Goal: Task Accomplishment & Management: Manage account settings

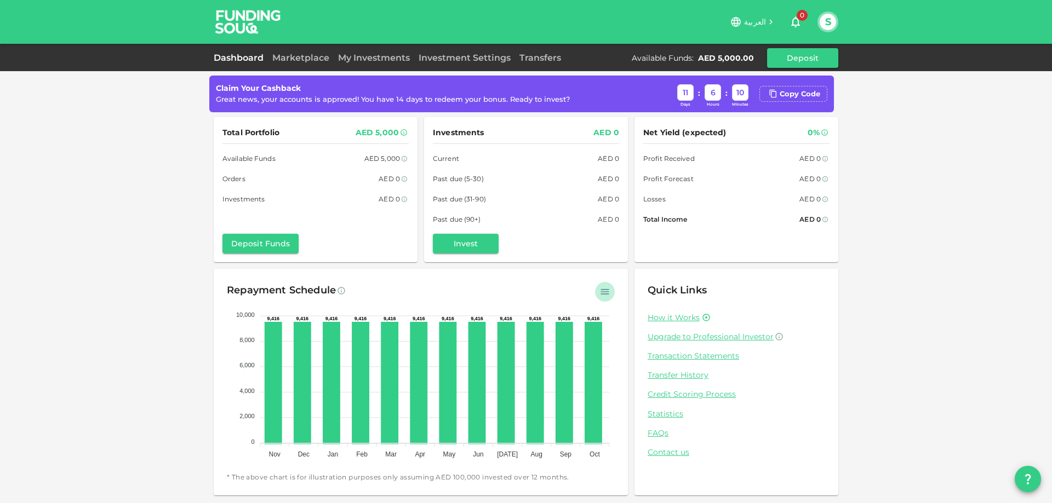
click at [606, 289] on icon "button" at bounding box center [604, 292] width 11 height 11
click at [575, 284] on div "Repayment Schedule" at bounding box center [421, 291] width 388 height 18
click at [239, 449] on foreignobject at bounding box center [421, 382] width 388 height 164
click at [181, 357] on div "Claim Your Cashback Great news, your accounts is approved! You have 14 days to …" at bounding box center [526, 251] width 1052 height 503
click at [603, 288] on icon "button" at bounding box center [604, 292] width 11 height 11
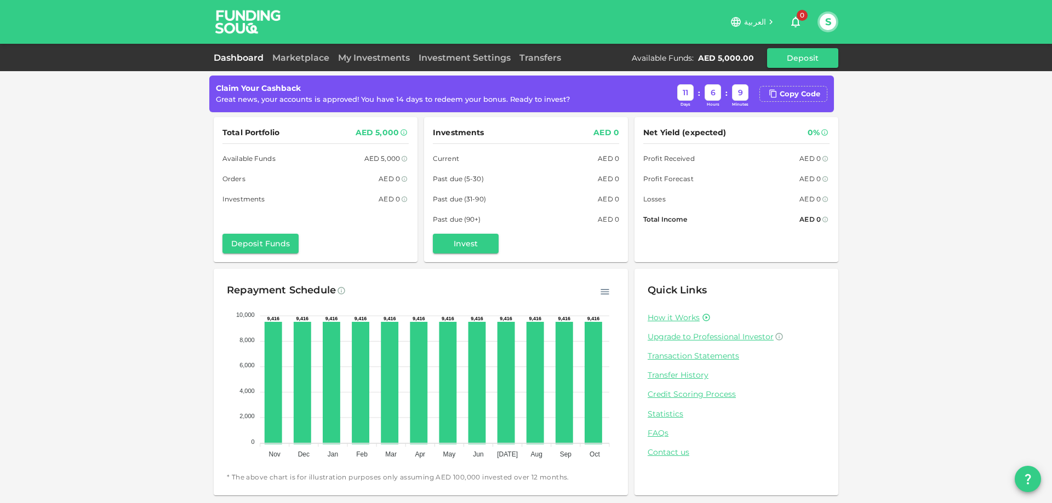
drag, startPoint x: 437, startPoint y: 0, endPoint x: 120, endPoint y: 108, distance: 335.1
click at [120, 108] on div "Claim Your Cashback Great news, your accounts is approved! You have 14 days to …" at bounding box center [526, 251] width 1052 height 503
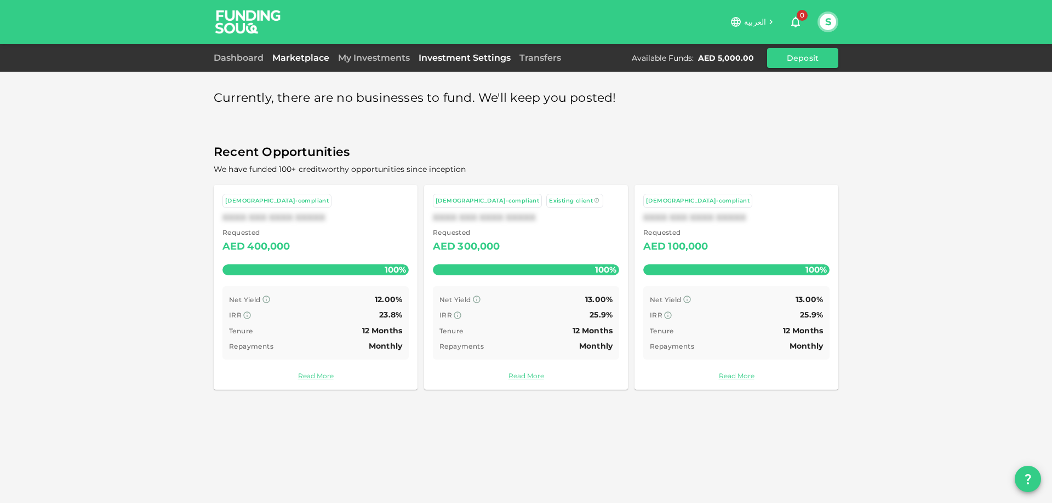
click at [500, 56] on link "Investment Settings" at bounding box center [464, 58] width 101 height 10
